Goal: Information Seeking & Learning: Check status

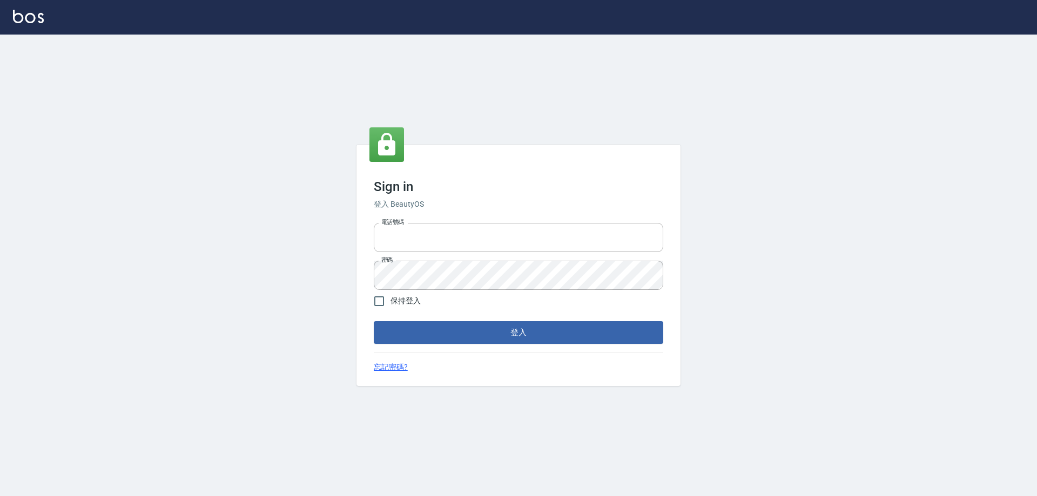
type input "0426657991"
drag, startPoint x: 586, startPoint y: 316, endPoint x: 591, endPoint y: 303, distance: 14.5
click at [591, 305] on form "電話號碼 0426657991 電話號碼 密碼 密碼 保持登入 登入" at bounding box center [518, 281] width 289 height 125
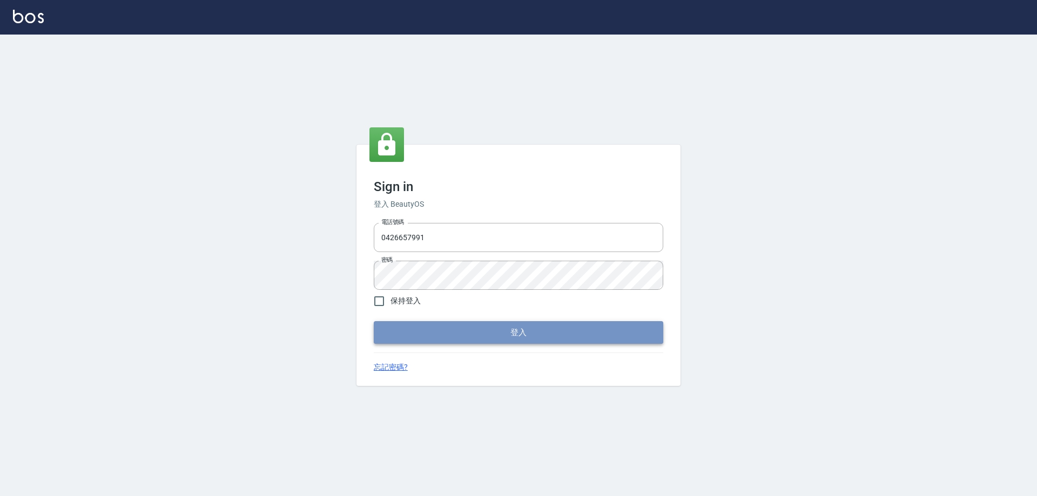
click at [566, 323] on button "登入" at bounding box center [518, 332] width 289 height 23
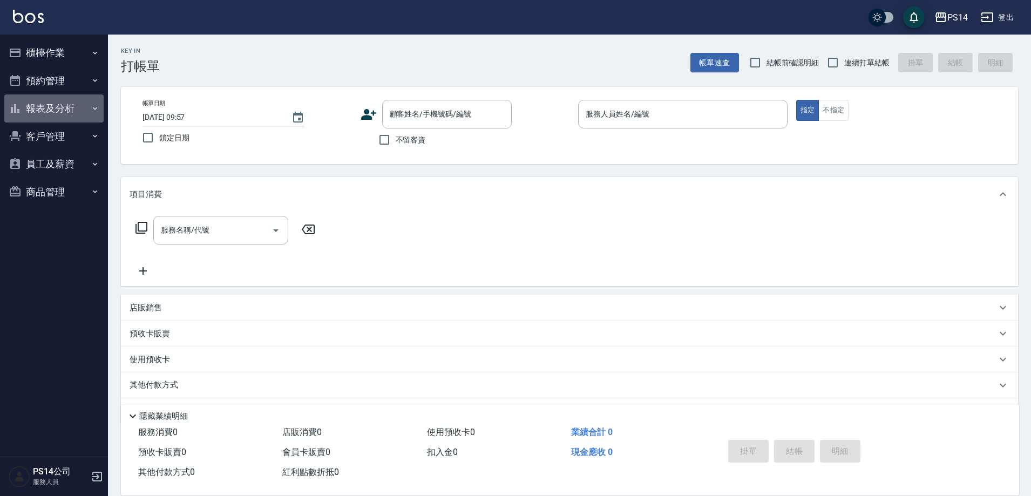
click at [56, 99] on button "報表及分析" at bounding box center [53, 108] width 99 height 28
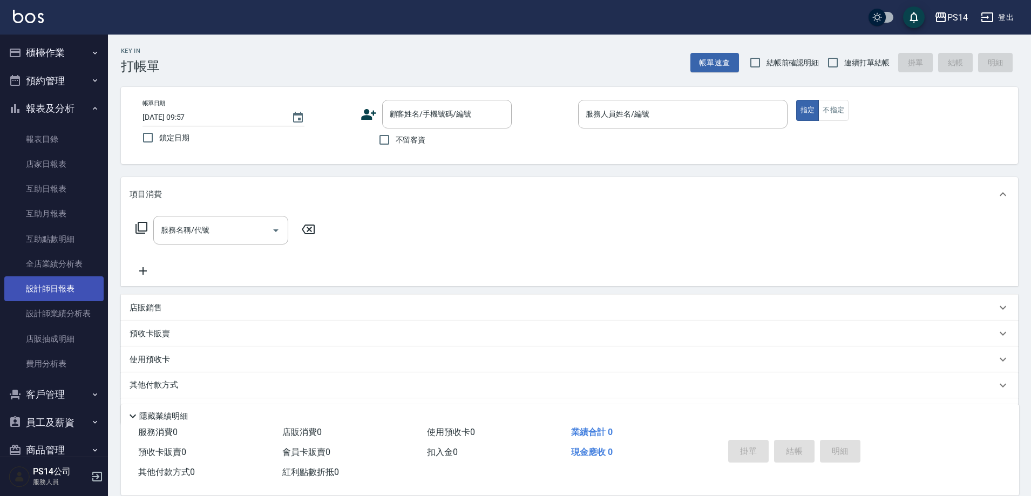
click at [73, 280] on link "設計師日報表" at bounding box center [53, 288] width 99 height 25
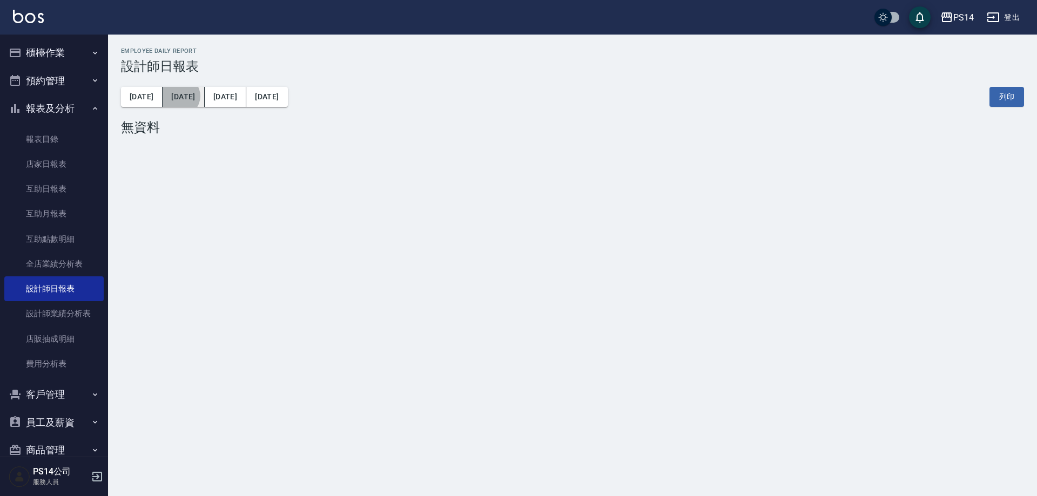
click at [171, 96] on button "昨天" at bounding box center [184, 97] width 42 height 20
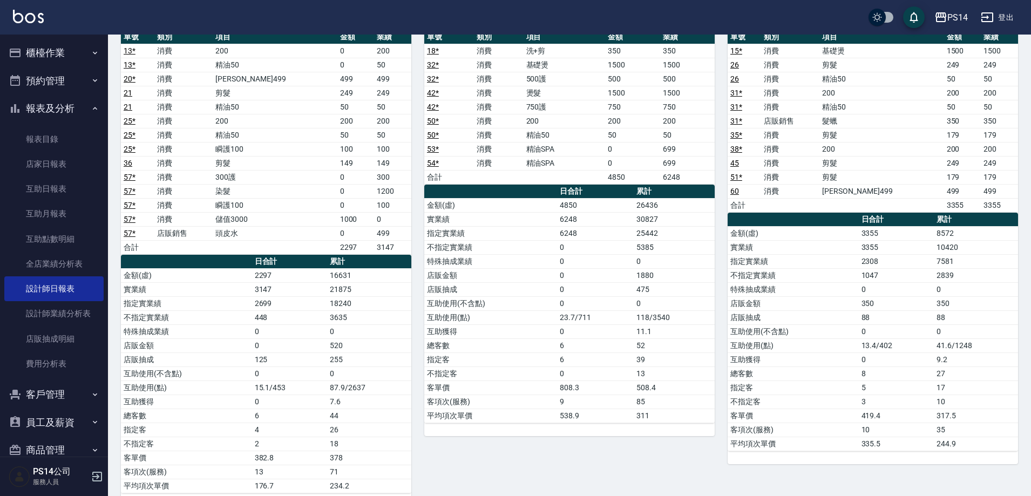
scroll to position [54, 0]
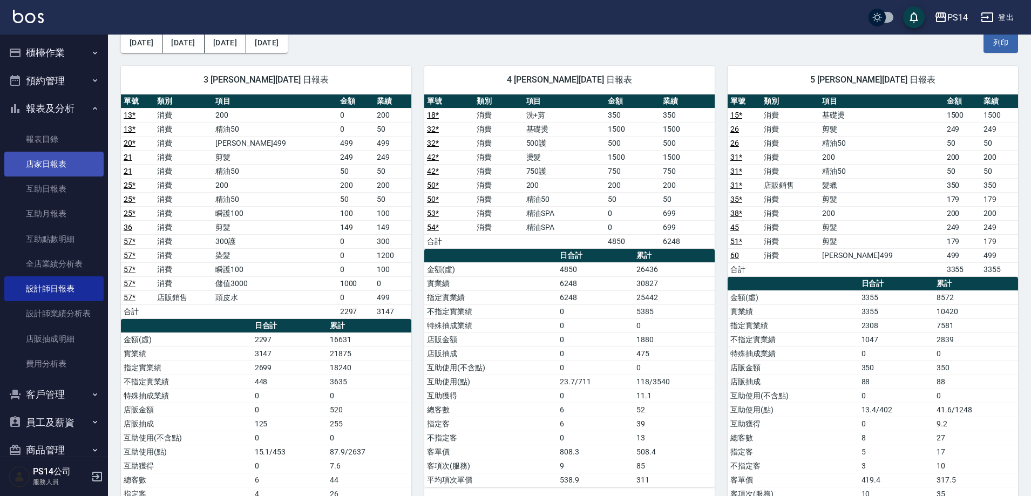
click at [55, 167] on link "店家日報表" at bounding box center [53, 164] width 99 height 25
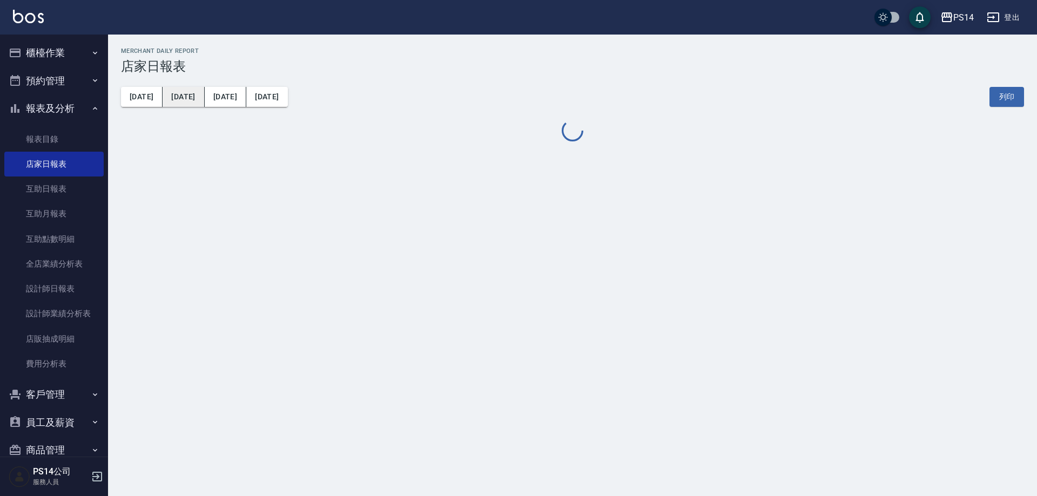
click at [166, 98] on button "昨天" at bounding box center [184, 97] width 42 height 20
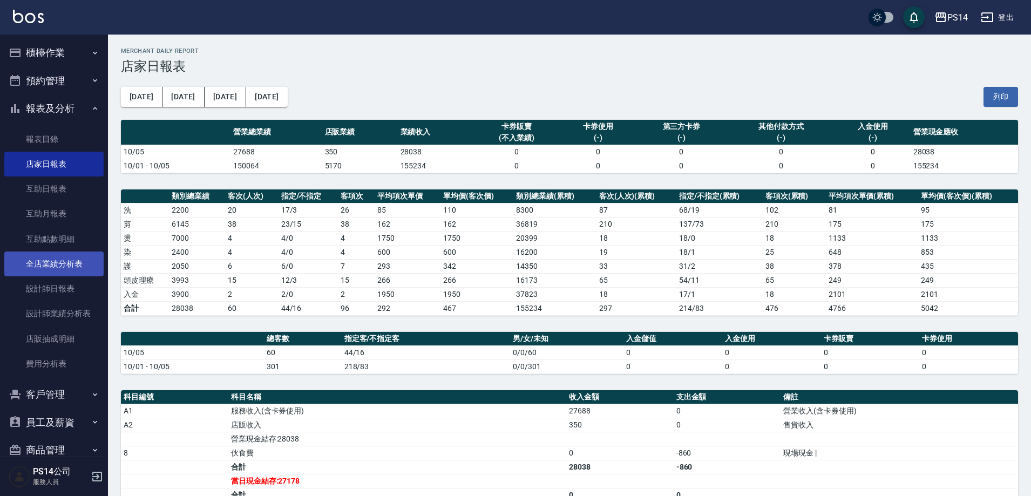
click at [41, 264] on link "全店業績分析表" at bounding box center [53, 264] width 99 height 25
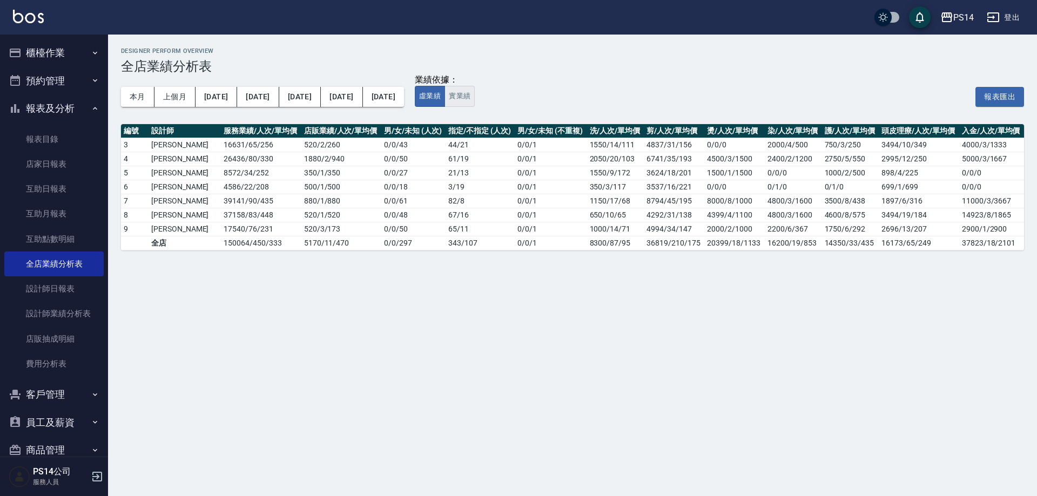
click at [467, 96] on button "實業績" at bounding box center [459, 96] width 30 height 21
click at [445, 95] on button "虛業績" at bounding box center [430, 96] width 30 height 21
click at [49, 113] on button "報表及分析" at bounding box center [53, 108] width 99 height 28
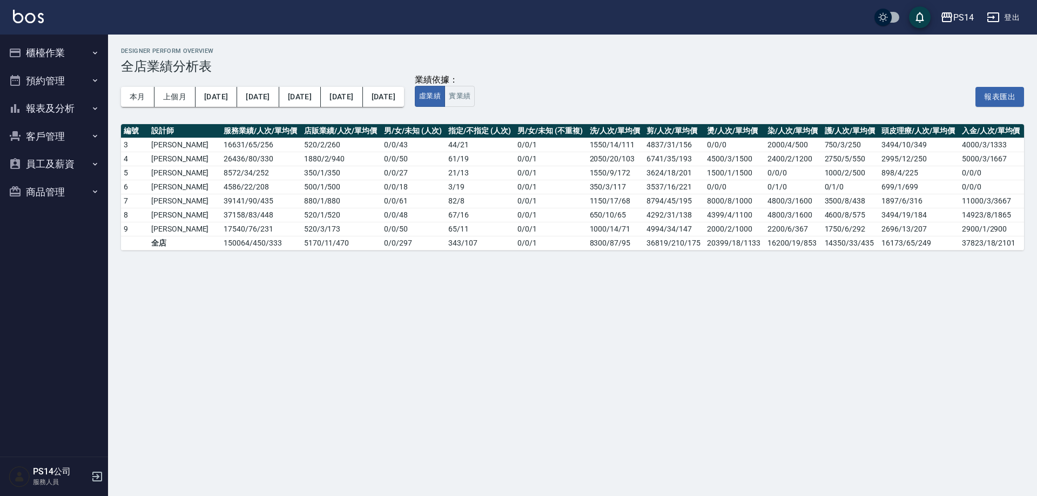
click at [1016, 18] on button "登出" at bounding box center [1003, 18] width 42 height 20
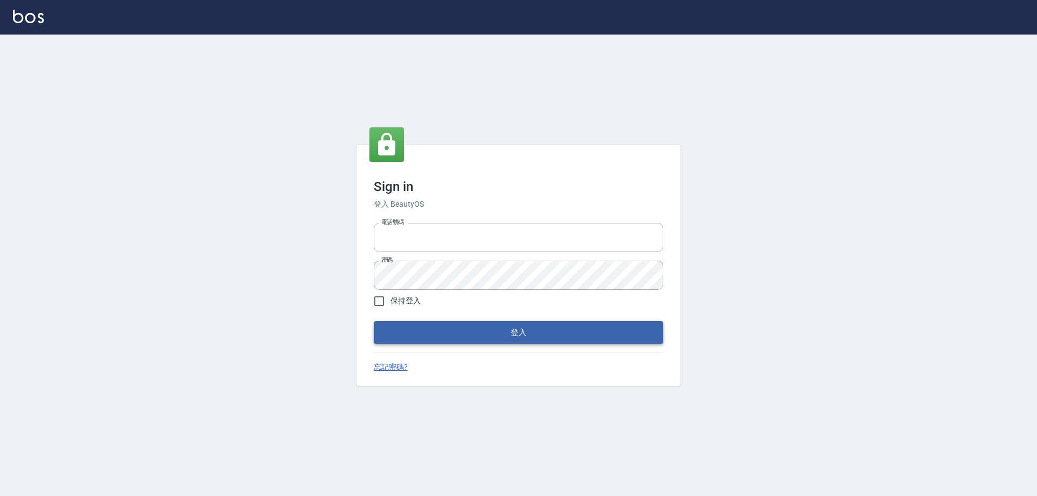
type input "0426657991"
click at [510, 330] on button "登入" at bounding box center [518, 332] width 289 height 23
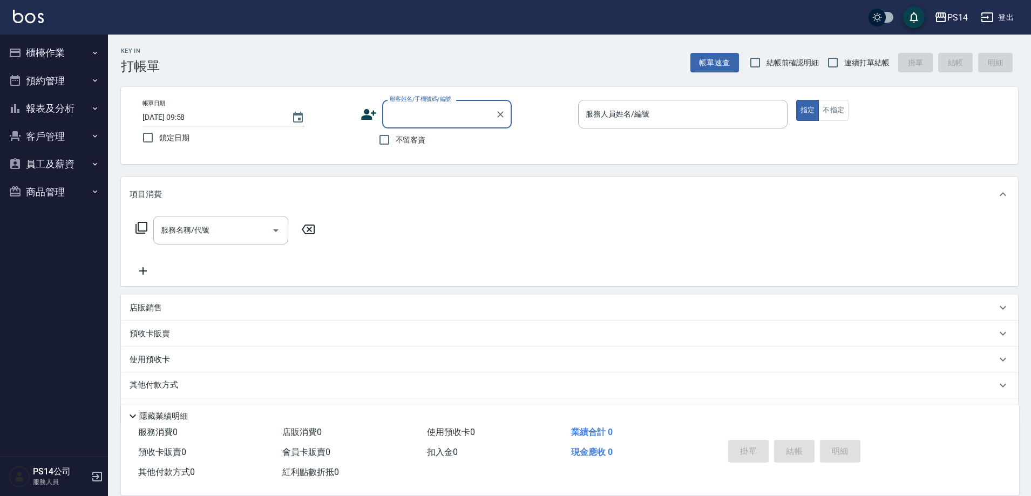
click at [58, 102] on button "報表及分析" at bounding box center [53, 108] width 99 height 28
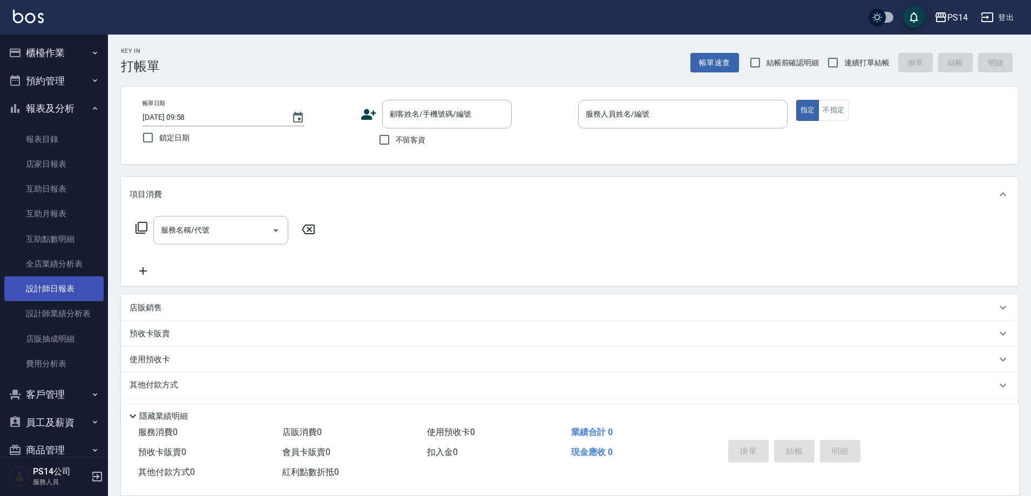
click at [74, 289] on link "設計師日報表" at bounding box center [53, 288] width 99 height 25
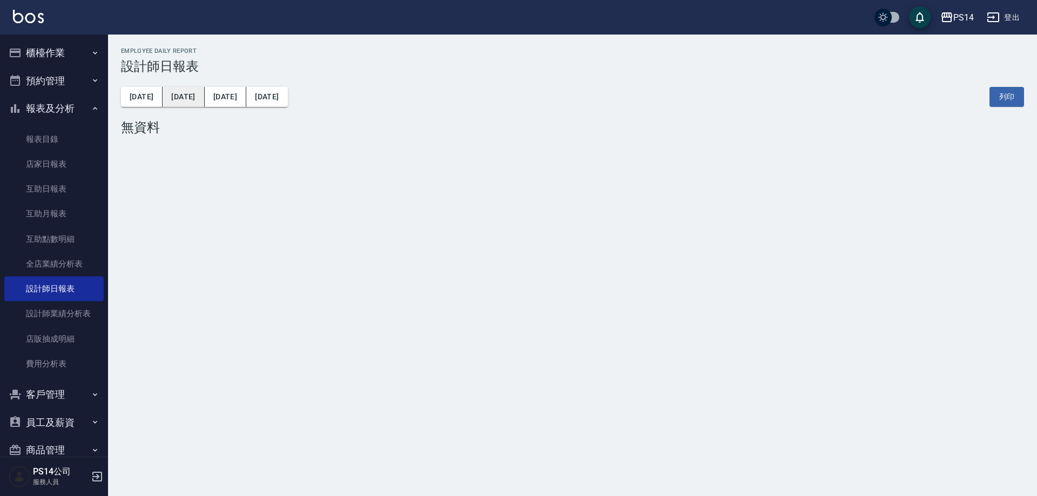
click at [166, 100] on button "昨天" at bounding box center [184, 97] width 42 height 20
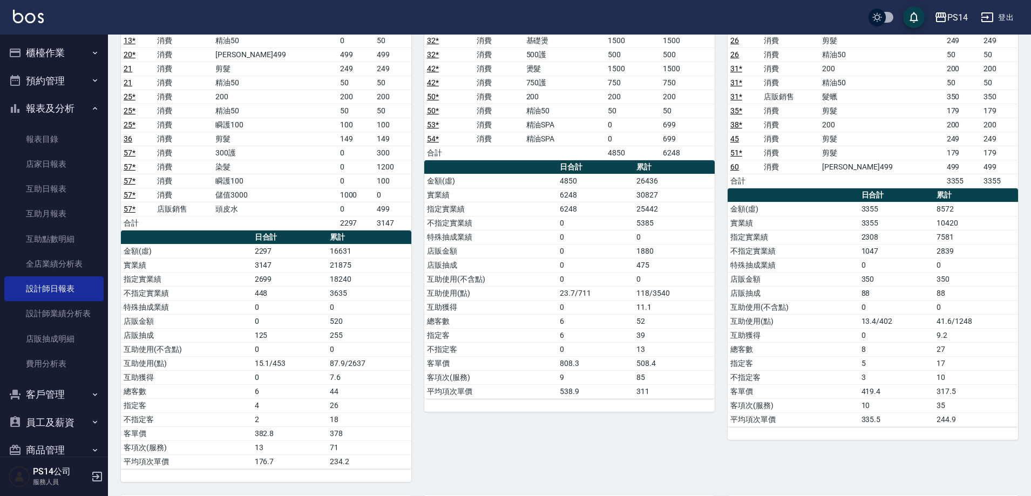
scroll to position [162, 0]
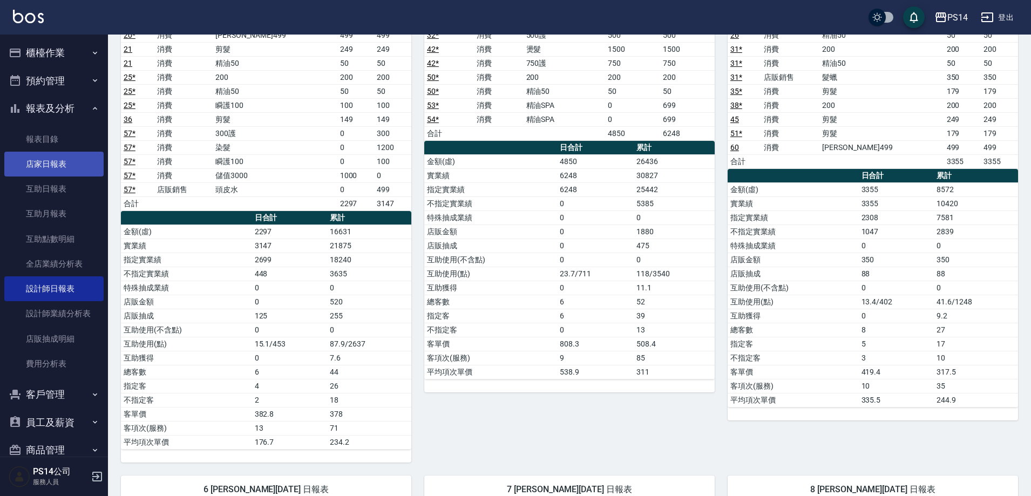
click at [70, 164] on link "店家日報表" at bounding box center [53, 164] width 99 height 25
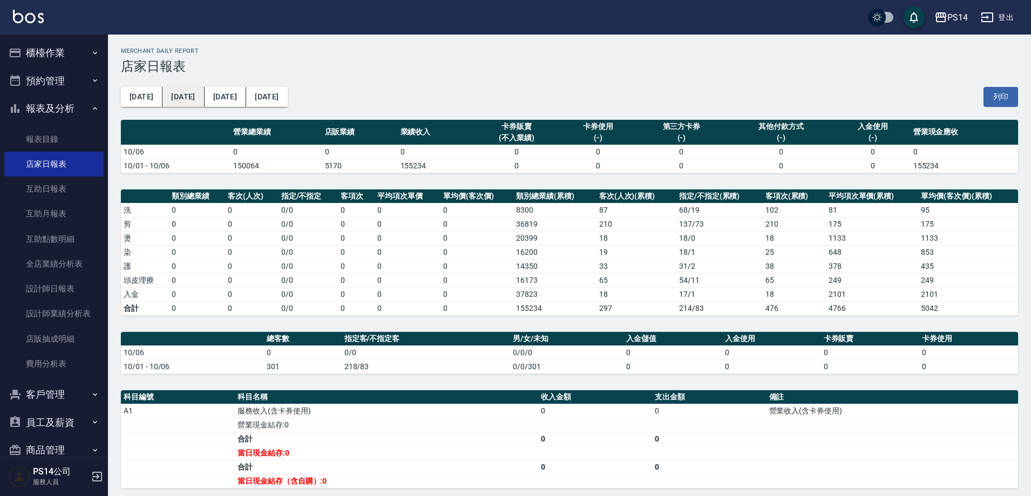
click at [176, 99] on button "昨天" at bounding box center [184, 97] width 42 height 20
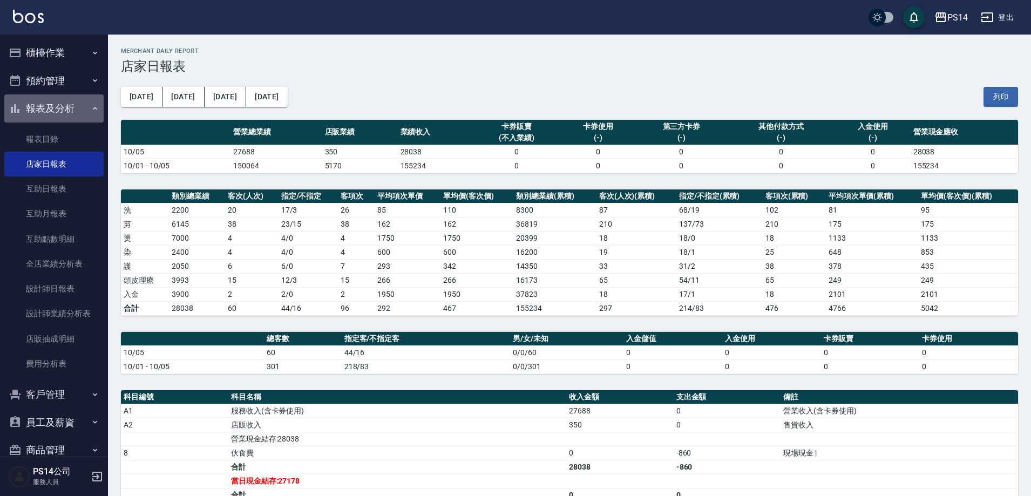
click at [56, 103] on button "報表及分析" at bounding box center [53, 108] width 99 height 28
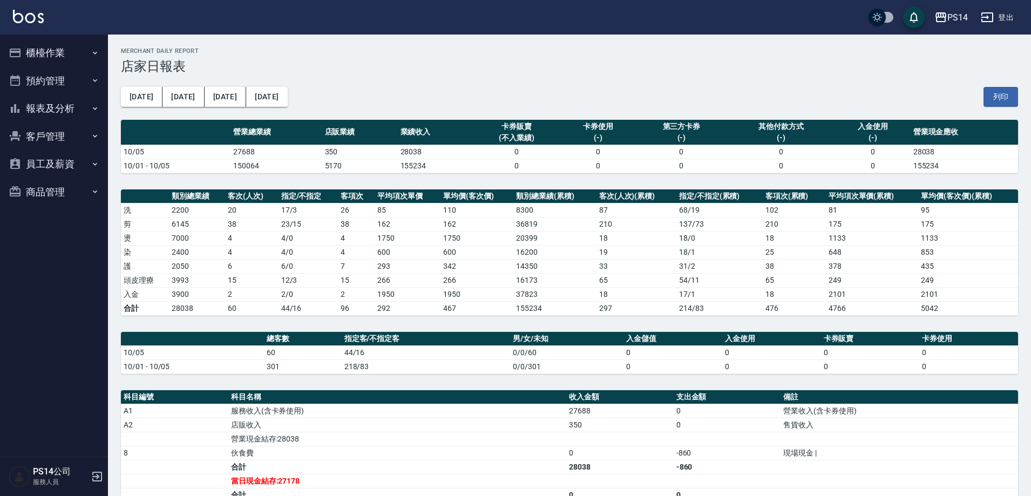
click at [1009, 11] on button "登出" at bounding box center [998, 18] width 42 height 20
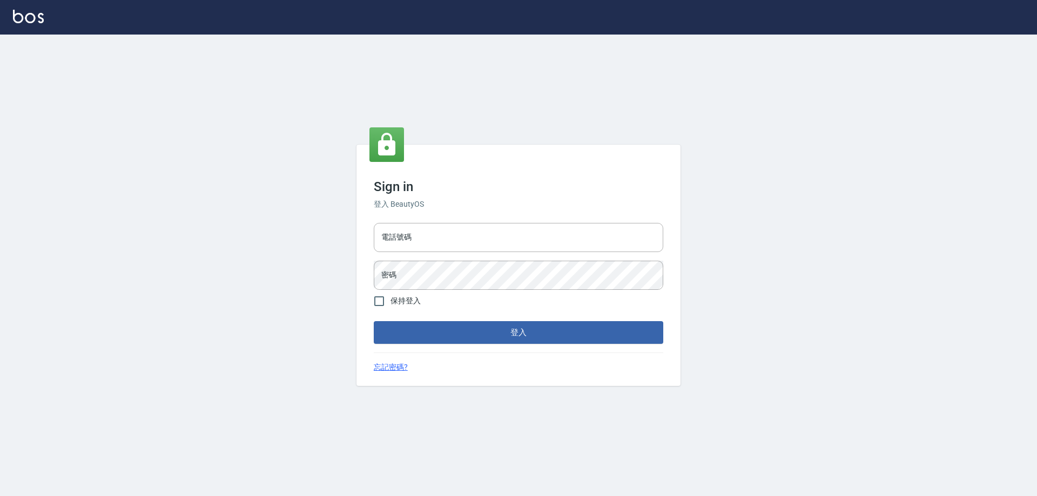
type input "0426657991"
